Goal: Task Accomplishment & Management: Manage account settings

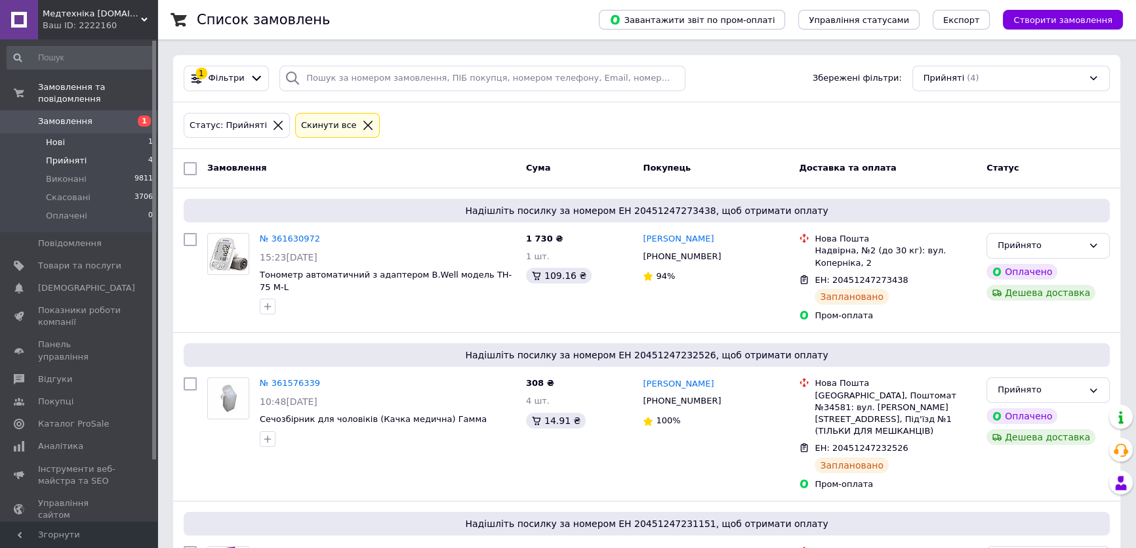
click at [118, 133] on li "Нові 1" at bounding box center [80, 142] width 161 height 18
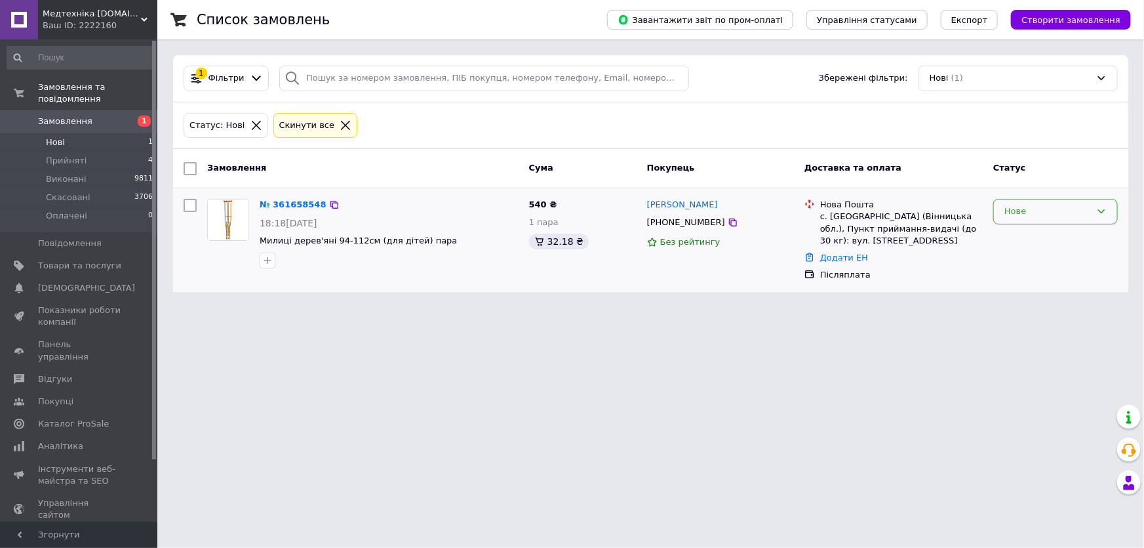
click at [1058, 203] on div "Нове" at bounding box center [1055, 212] width 125 height 26
click at [1053, 245] on li "Прийнято" at bounding box center [1055, 239] width 123 height 24
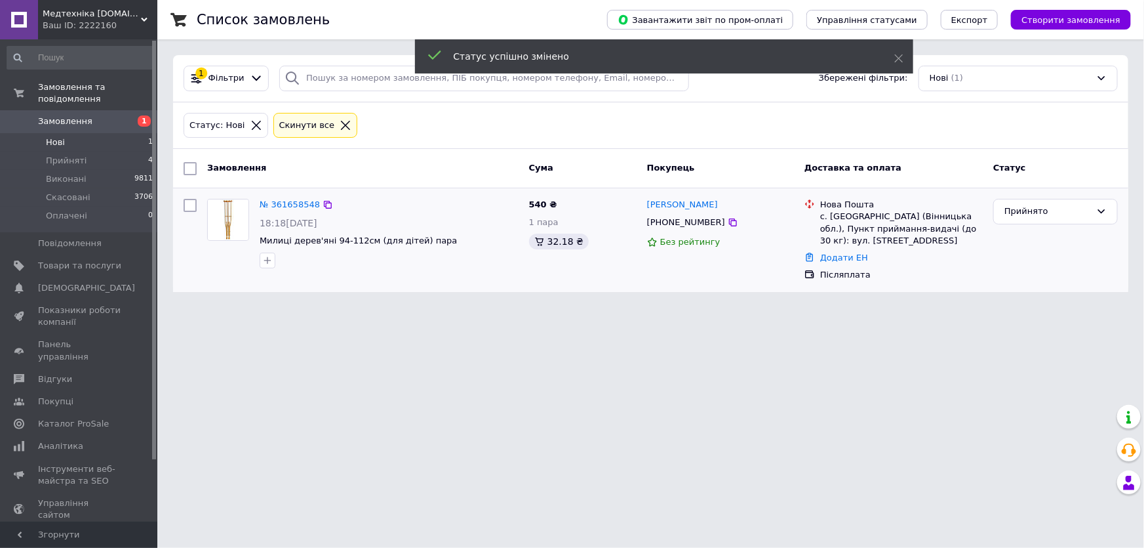
click at [282, 203] on link "№ 361658548" at bounding box center [290, 204] width 60 height 10
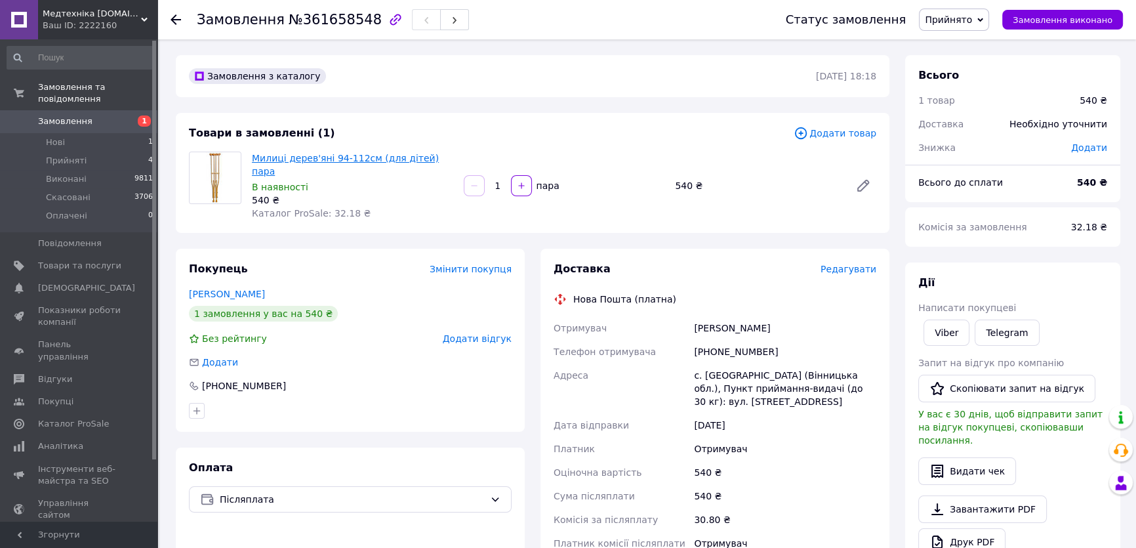
click at [327, 157] on link "Милиці дерев'яні 94-112см (для дітей) пара" at bounding box center [345, 165] width 187 height 24
click at [835, 264] on span "Редагувати" at bounding box center [848, 269] width 56 height 10
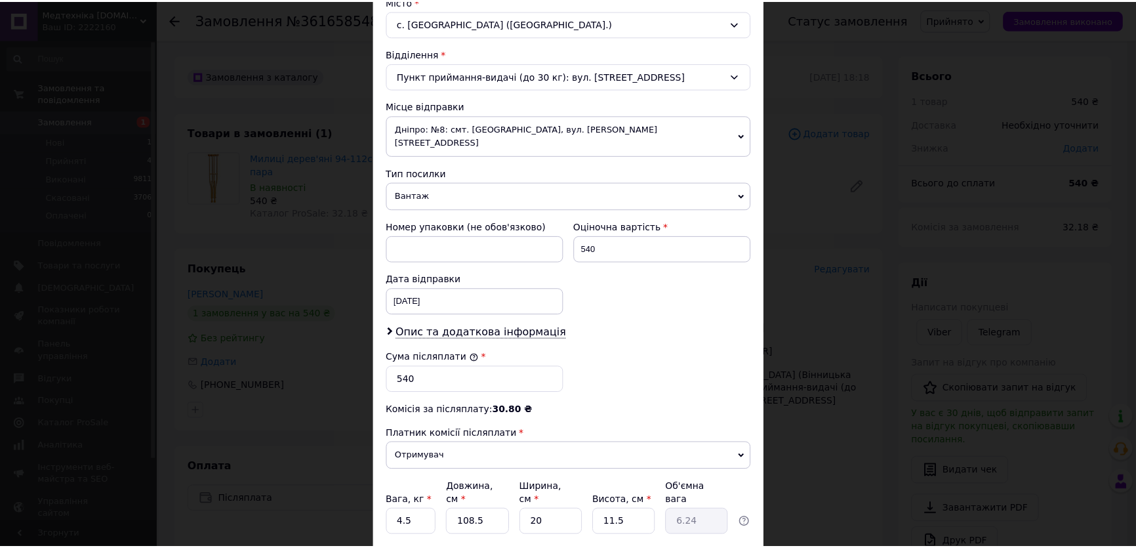
scroll to position [450, 0]
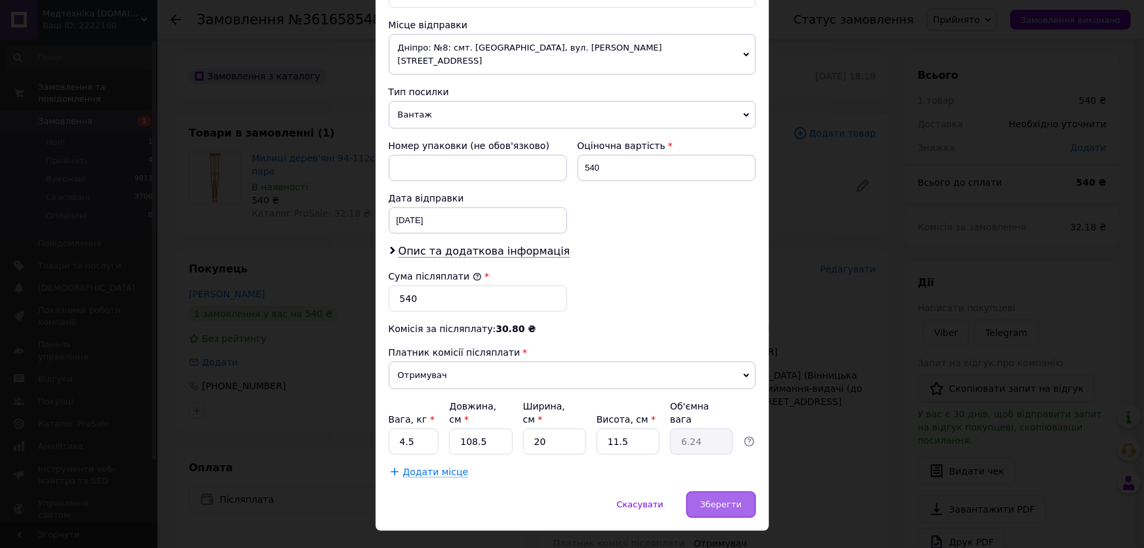
click at [706, 499] on span "Зберегти" at bounding box center [720, 504] width 41 height 10
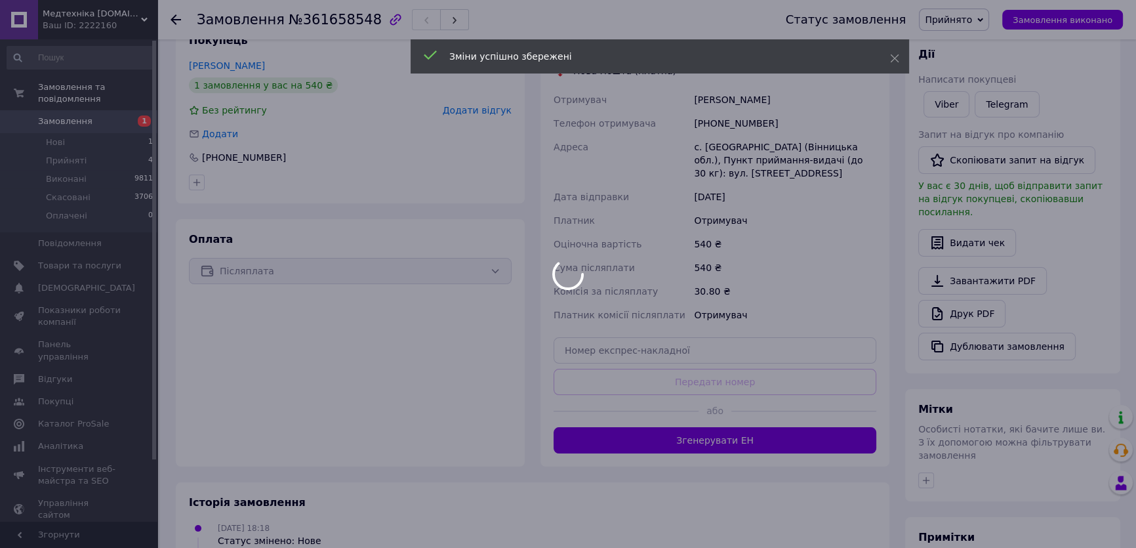
scroll to position [238, 0]
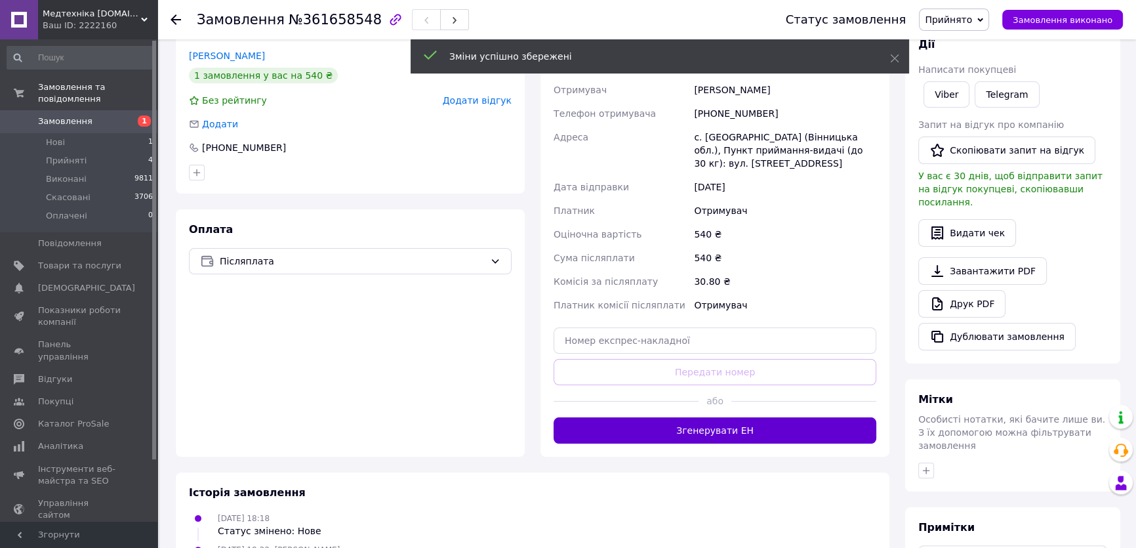
click at [734, 417] on button "Згенерувати ЕН" at bounding box center [714, 430] width 323 height 26
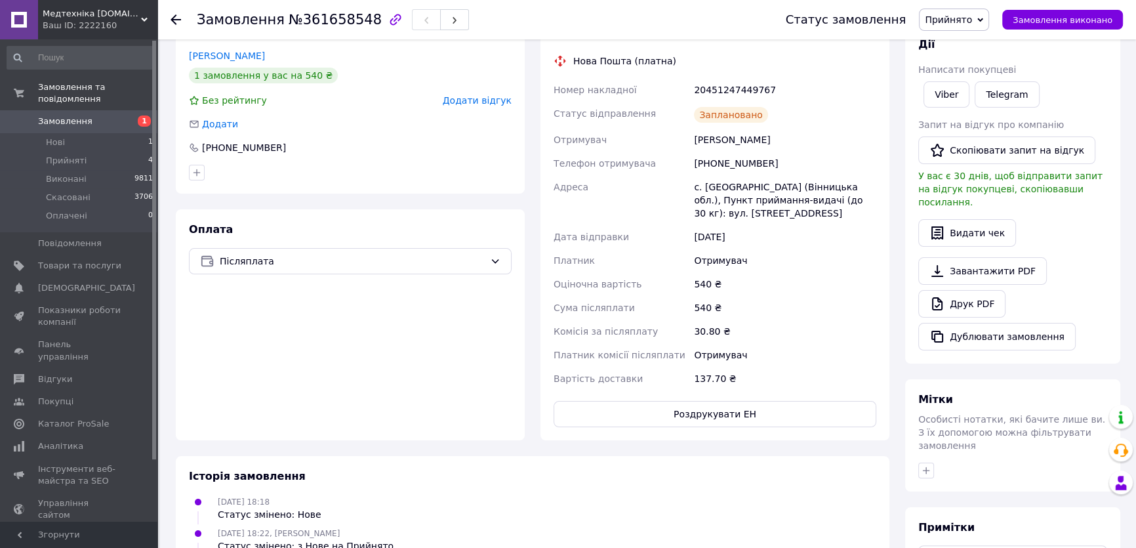
click at [724, 78] on div "20451247449767" at bounding box center [785, 90] width 188 height 24
copy div "20451247449767"
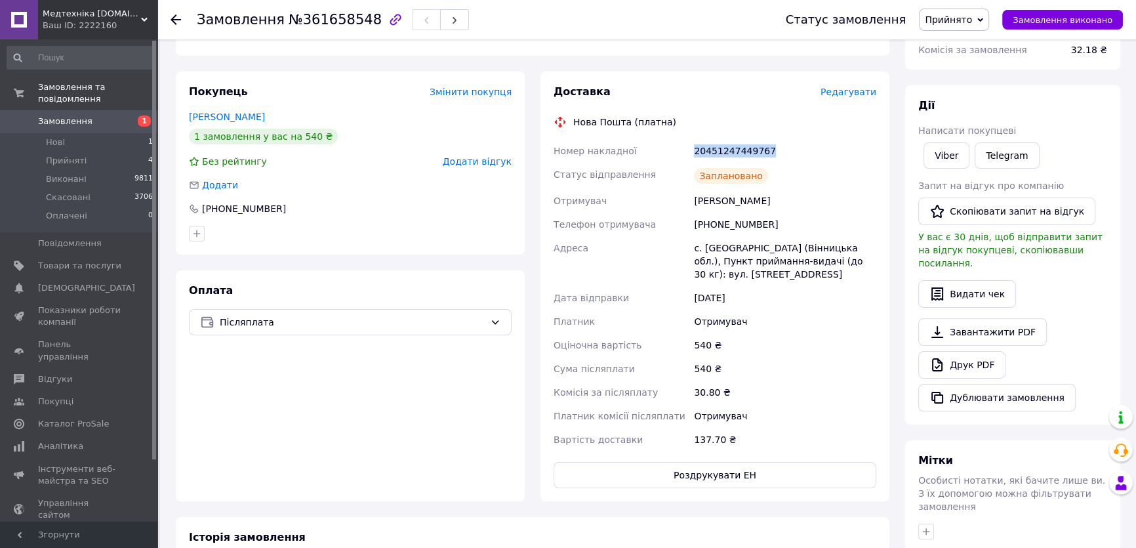
scroll to position [119, 0]
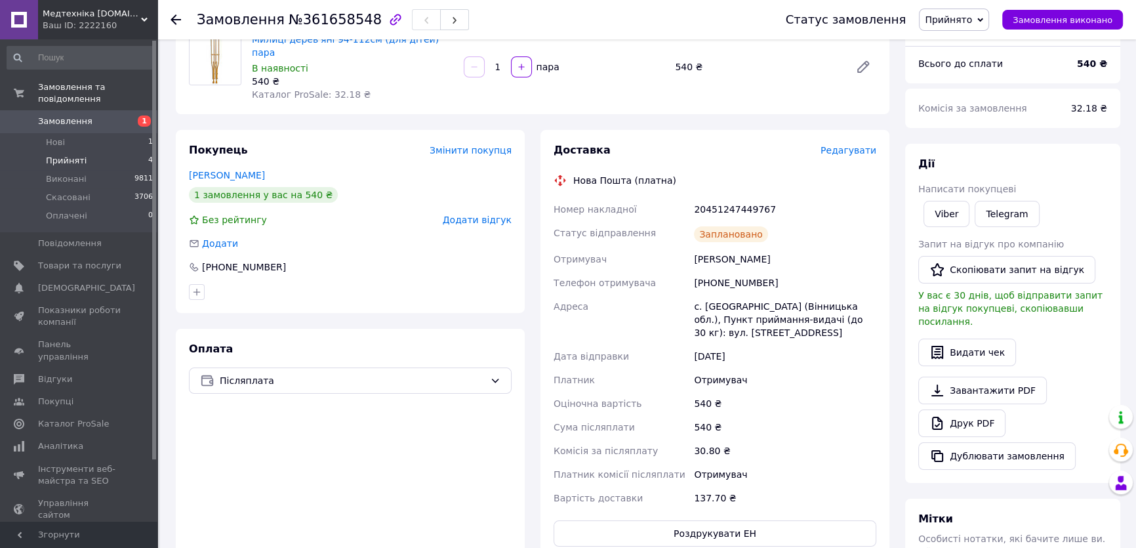
click at [59, 151] on li "Прийняті 4" at bounding box center [80, 160] width 161 height 18
